Goal: Information Seeking & Learning: Check status

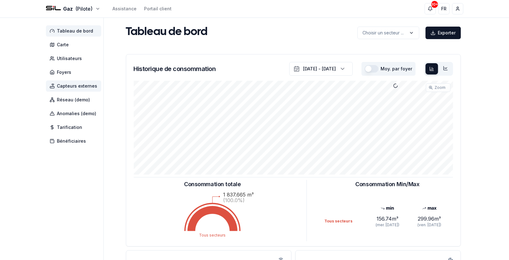
click at [83, 90] on span "Capteurs externes" at bounding box center [73, 85] width 55 height 11
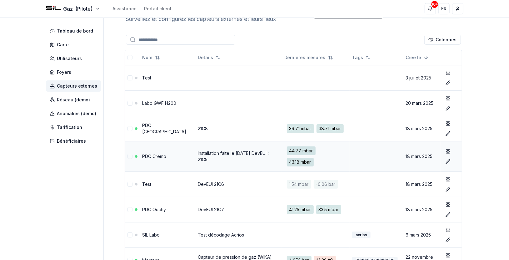
scroll to position [35, 0]
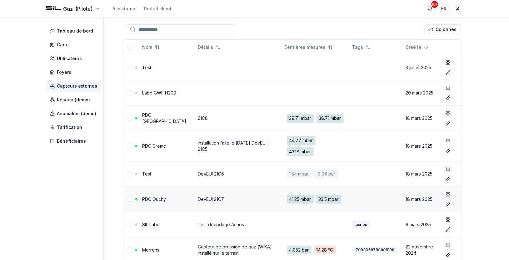
click at [206, 198] on link "DevEUI 21C7" at bounding box center [211, 198] width 26 height 5
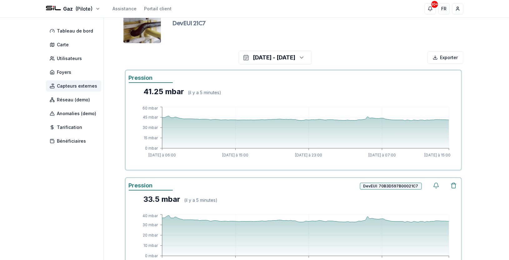
scroll to position [69, 0]
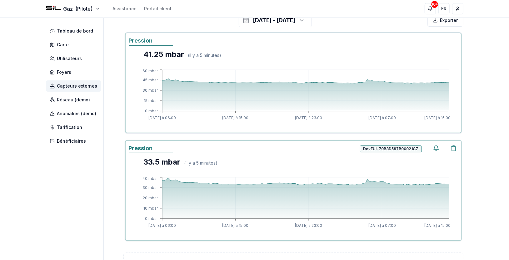
click at [211, 162] on div "( il y a 5 minutes )" at bounding box center [200, 163] width 33 height 6
drag, startPoint x: 211, startPoint y: 162, endPoint x: 169, endPoint y: 160, distance: 41.6
click at [169, 160] on div "33.5 mbar" at bounding box center [162, 162] width 37 height 10
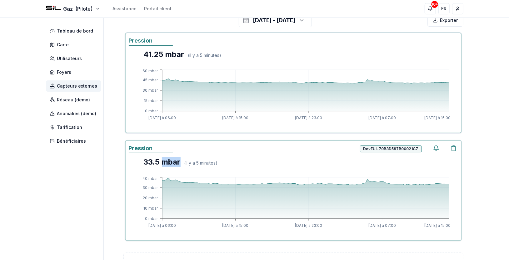
click at [169, 160] on div "33.5 mbar" at bounding box center [162, 162] width 37 height 10
drag, startPoint x: 169, startPoint y: 160, endPoint x: 155, endPoint y: 165, distance: 14.6
click at [155, 165] on div "33.5 mbar" at bounding box center [162, 162] width 37 height 10
click at [160, 161] on div "33.5 mbar" at bounding box center [162, 162] width 37 height 10
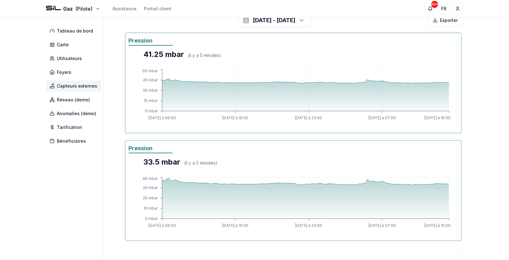
click at [83, 85] on span "Capteurs externes" at bounding box center [77, 86] width 40 height 6
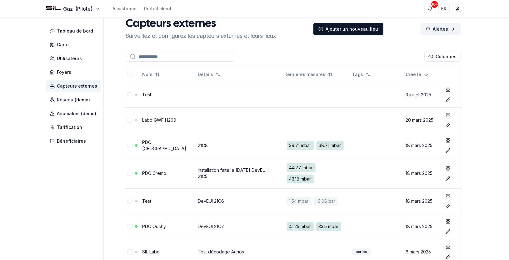
scroll to position [69, 0]
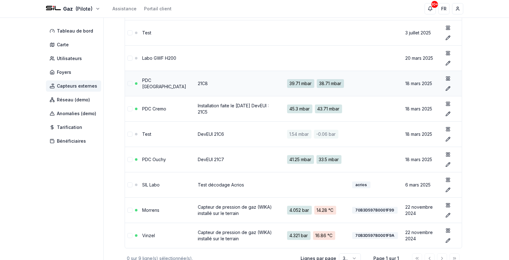
click at [156, 86] on link "PDC [GEOGRAPHIC_DATA]" at bounding box center [164, 83] width 44 height 12
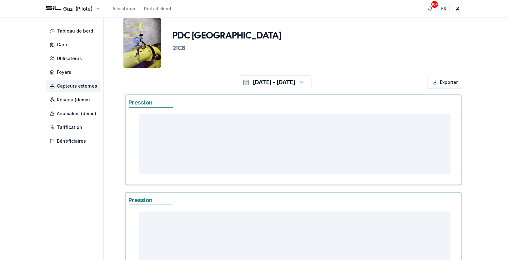
scroll to position [69, 0]
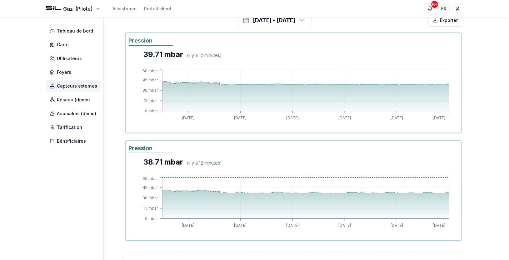
click at [80, 85] on span "Capteurs externes" at bounding box center [77, 86] width 40 height 6
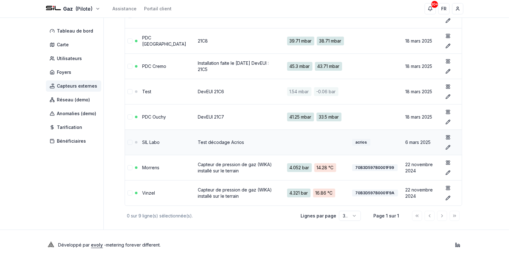
scroll to position [116, 0]
click at [355, 216] on html "Gaz (Pilote) Assistance Portail client 30+ 30+ FR [PERSON_NAME] Tableau de bord…" at bounding box center [254, 73] width 509 height 371
